Goal: Task Accomplishment & Management: Manage account settings

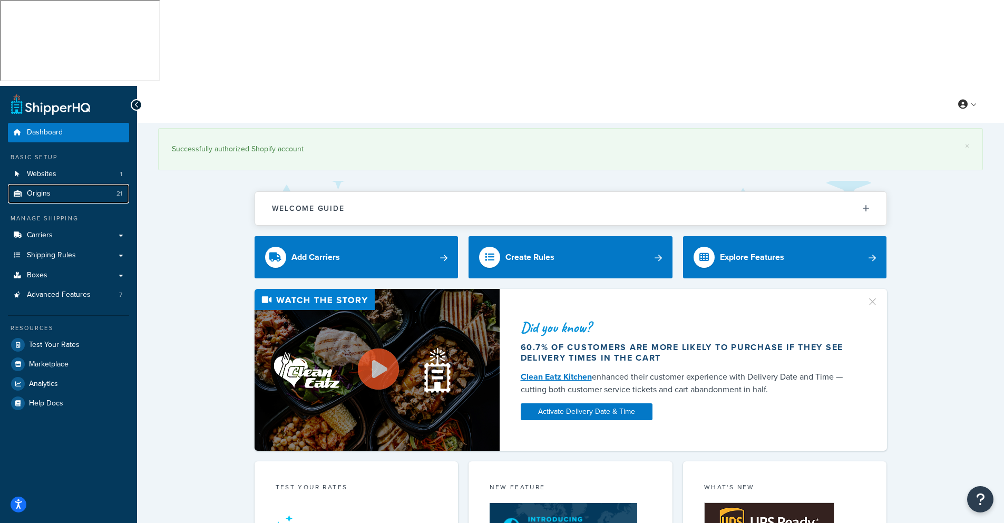
click at [43, 189] on span "Origins" at bounding box center [39, 193] width 24 height 9
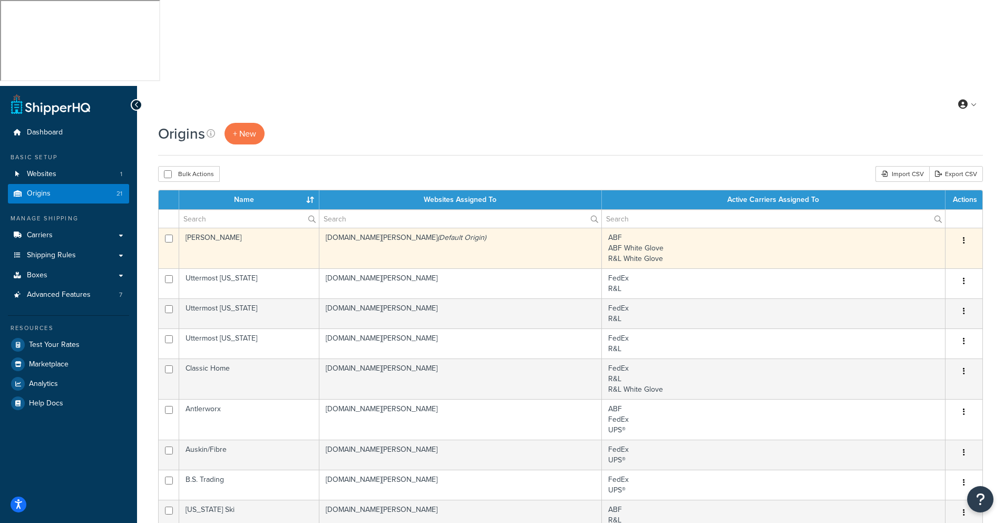
click at [203, 228] on td "[PERSON_NAME]" at bounding box center [249, 248] width 140 height 41
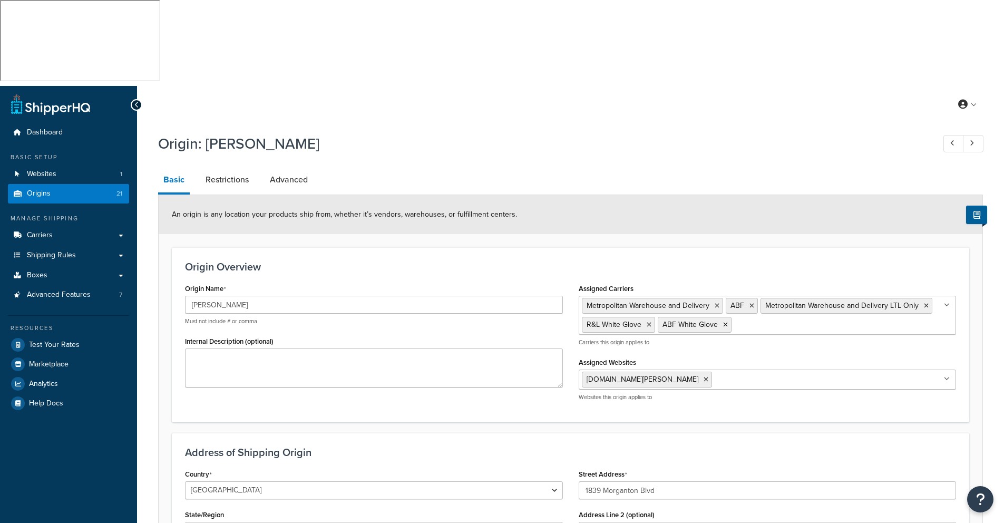
select select "33"
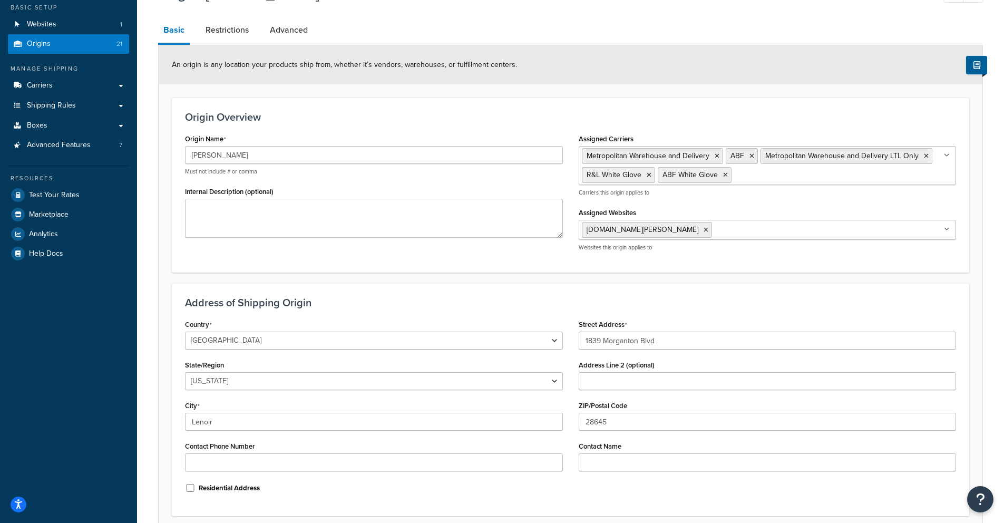
scroll to position [153, 0]
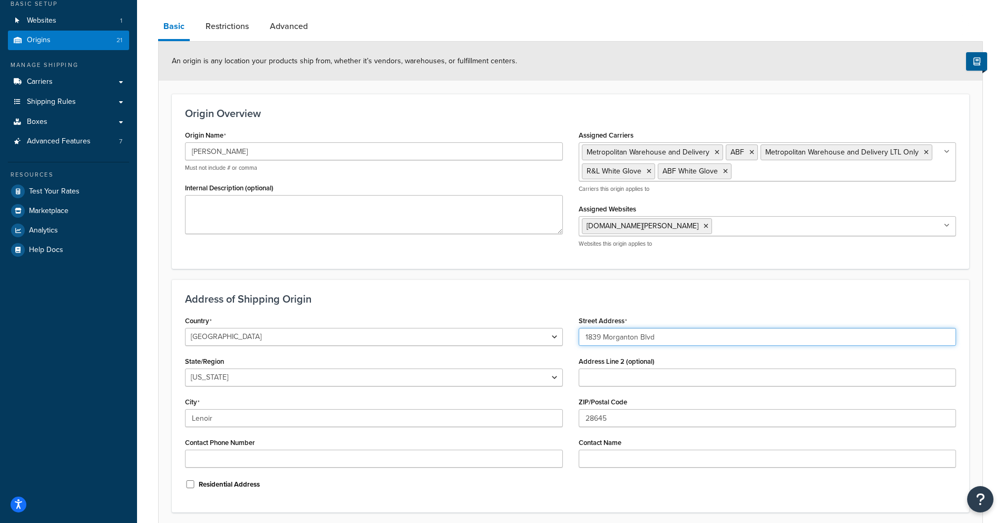
drag, startPoint x: 593, startPoint y: 251, endPoint x: 659, endPoint y: 255, distance: 66.6
click at [672, 328] on input "1839 Morganton Blvd" at bounding box center [768, 337] width 378 height 18
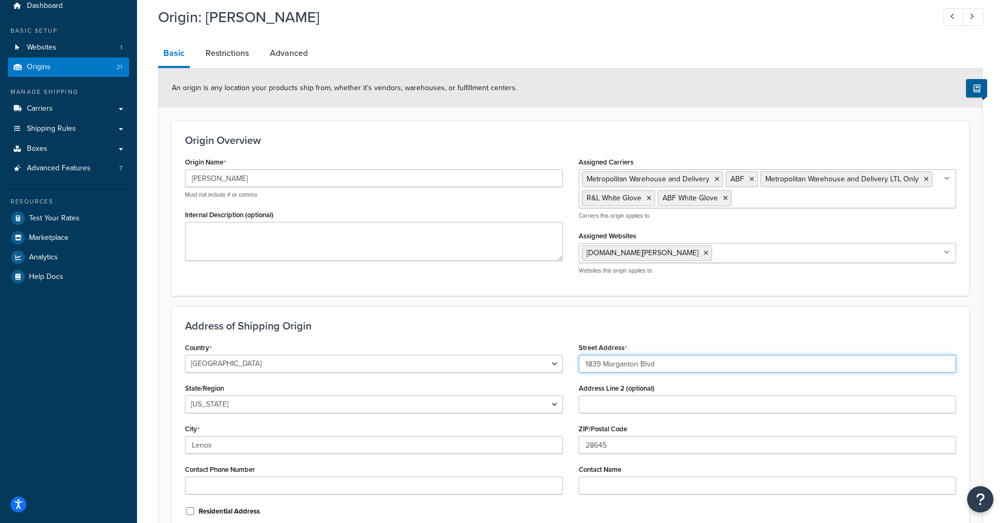
scroll to position [0, 0]
